Goal: Task Accomplishment & Management: Use online tool/utility

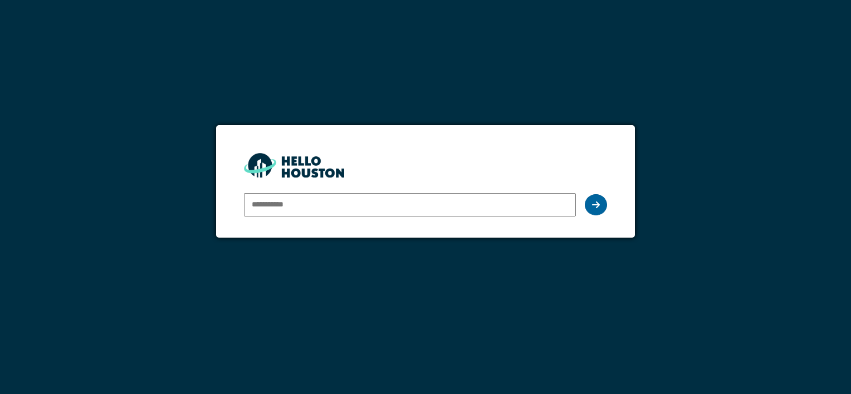
type input "**********"
click at [600, 205] on div at bounding box center [596, 204] width 22 height 21
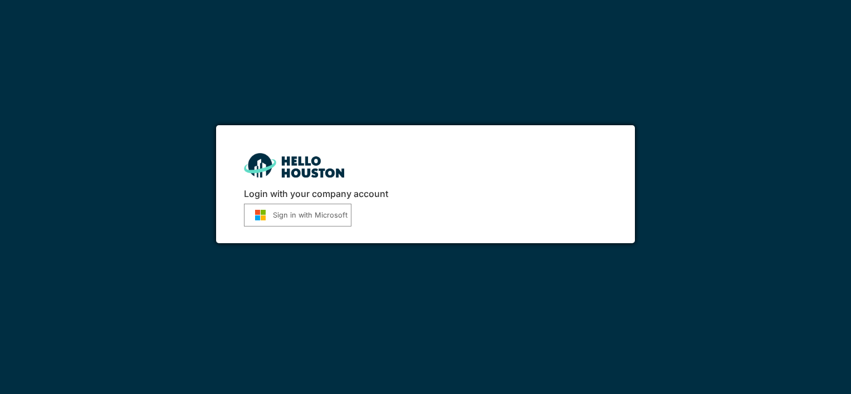
click at [290, 216] on button "Sign in with Microsoft" at bounding box center [297, 215] width 107 height 23
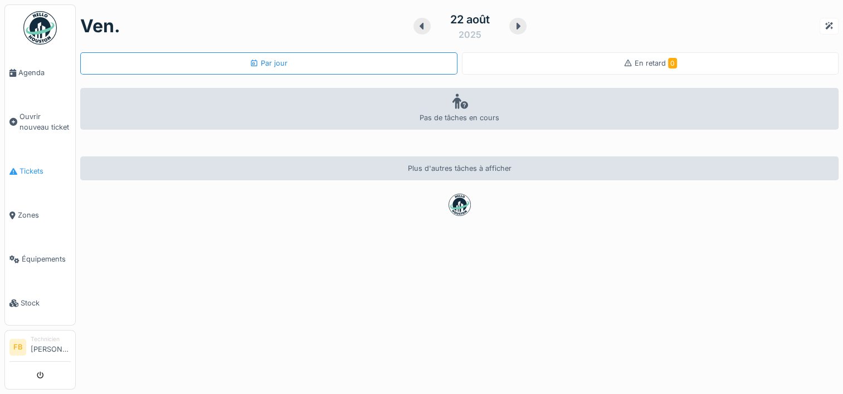
click at [29, 166] on span "Tickets" at bounding box center [44, 171] width 51 height 11
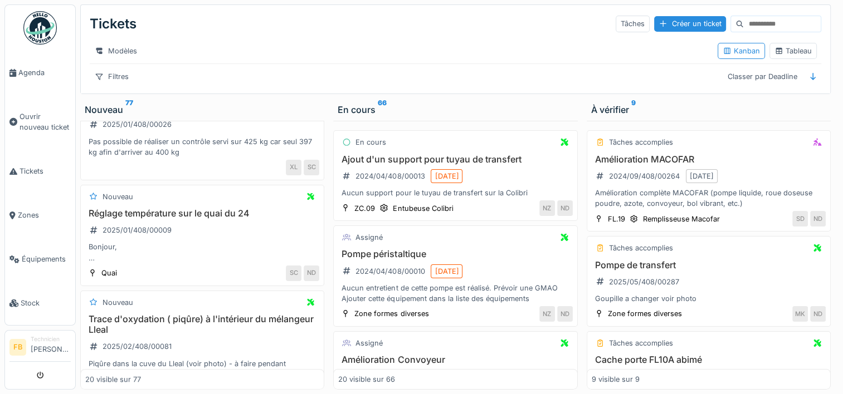
scroll to position [912, 0]
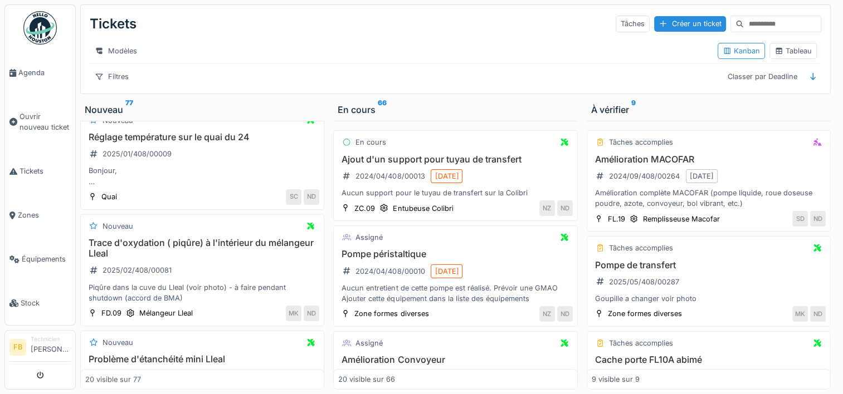
click at [601, 114] on div "À vérifier 9" at bounding box center [708, 109] width 235 height 13
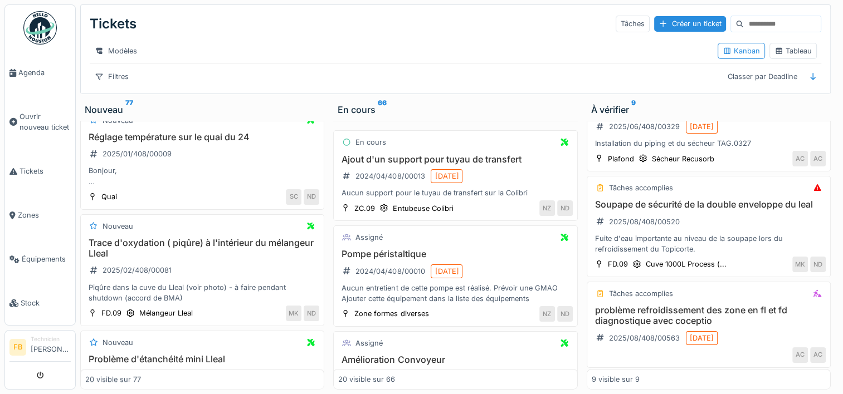
scroll to position [512, 0]
